Goal: Transaction & Acquisition: Subscribe to service/newsletter

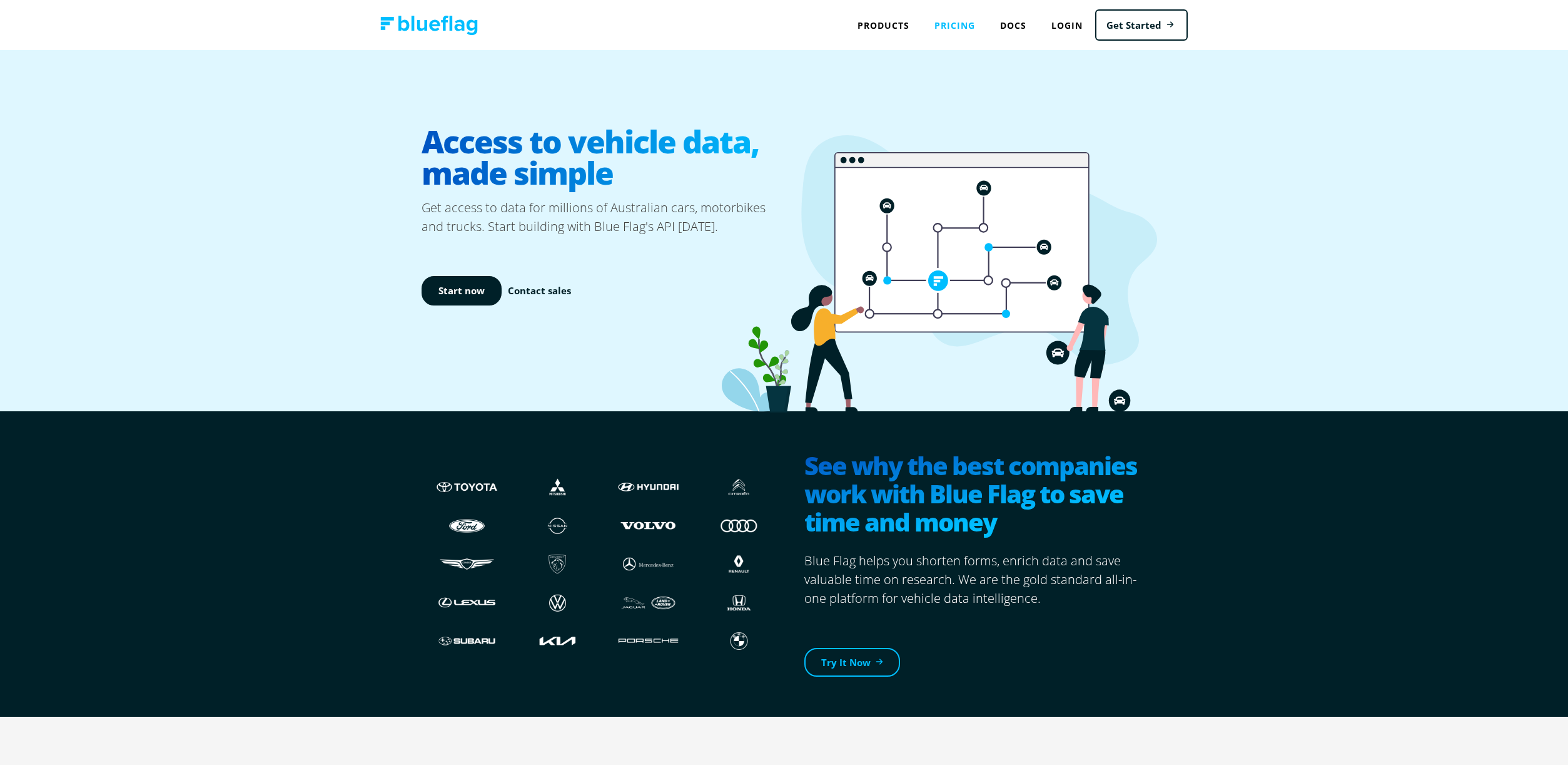
click at [958, 25] on link "Pricing" at bounding box center [954, 25] width 66 height 25
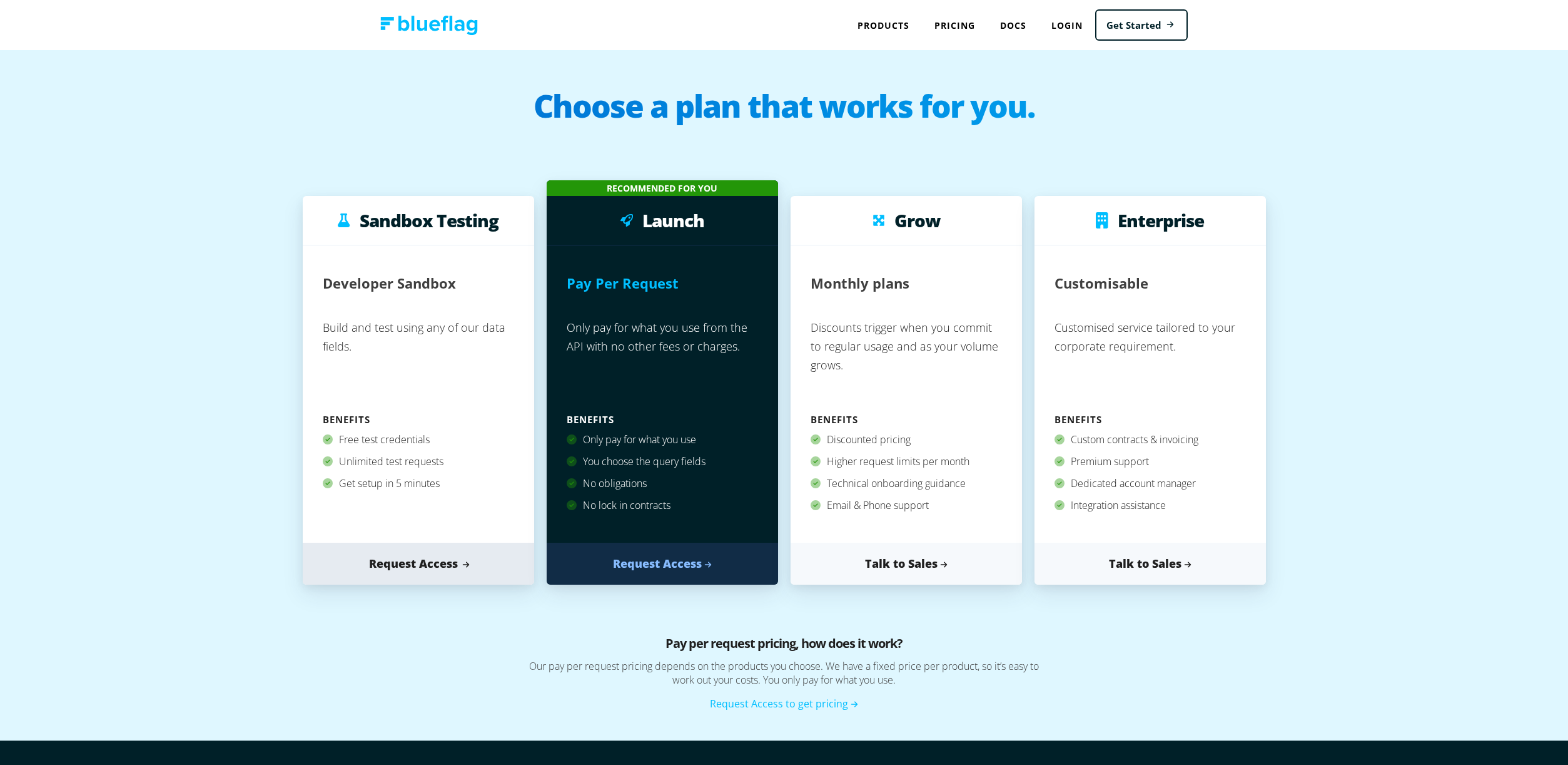
click at [411, 561] on link "Request Access" at bounding box center [419, 563] width 231 height 42
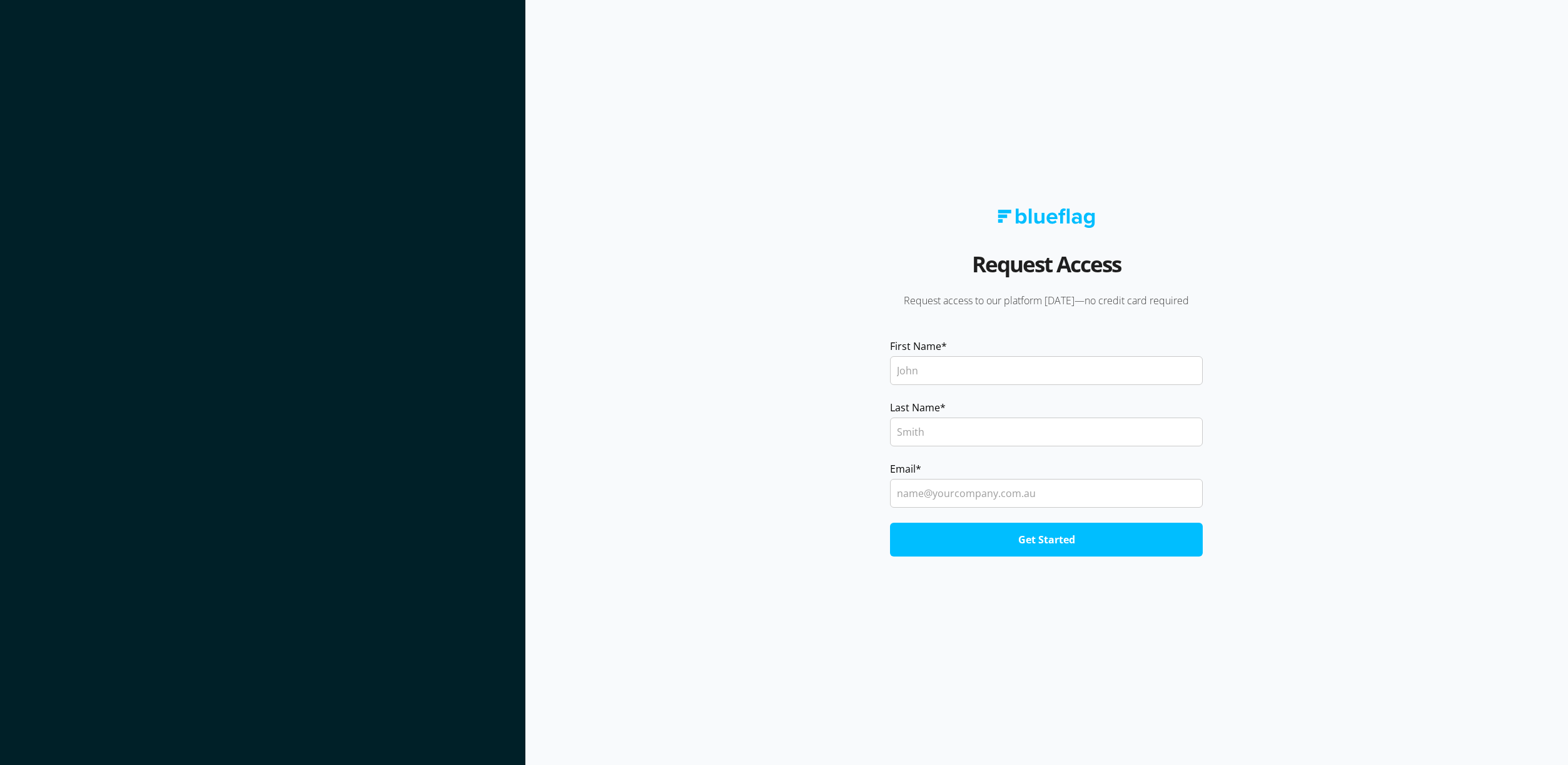
click at [948, 369] on input "First Name *" at bounding box center [1047, 370] width 313 height 29
type input "[PERSON_NAME]"
type input "Geddes"
type input "geddesdale02@gmail.com"
click at [890, 522] on input "Get Started" at bounding box center [1047, 539] width 313 height 34
